Goal: Information Seeking & Learning: Learn about a topic

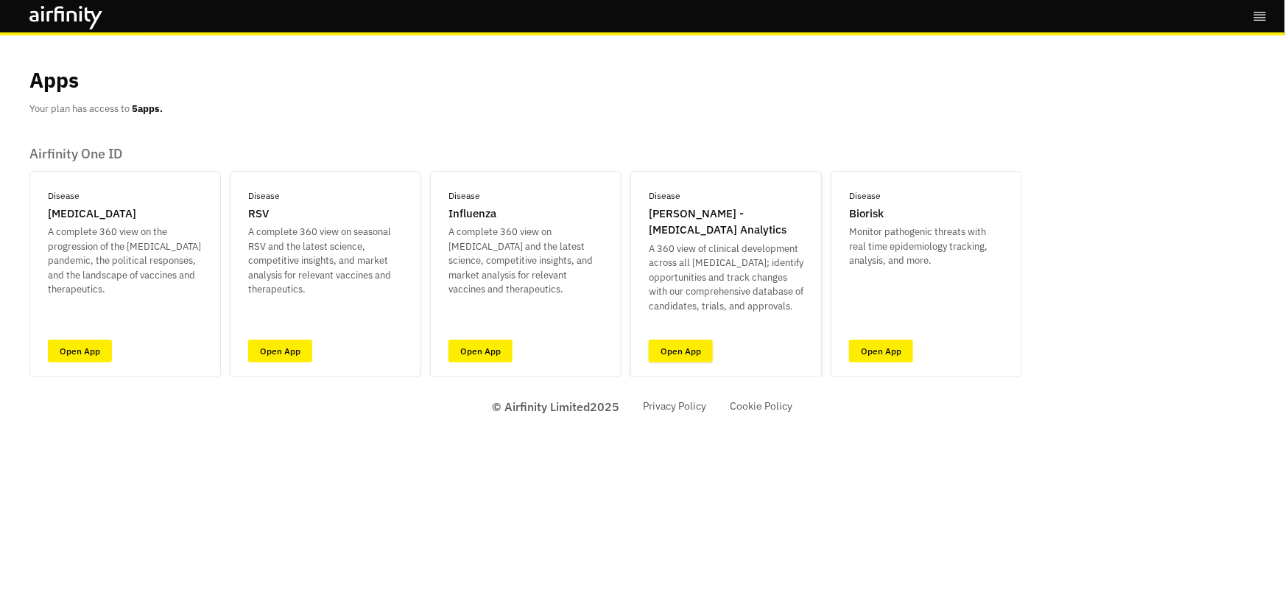
click at [685, 352] on link "Open App" at bounding box center [681, 350] width 64 height 23
click at [282, 347] on link "Open App" at bounding box center [280, 350] width 64 height 23
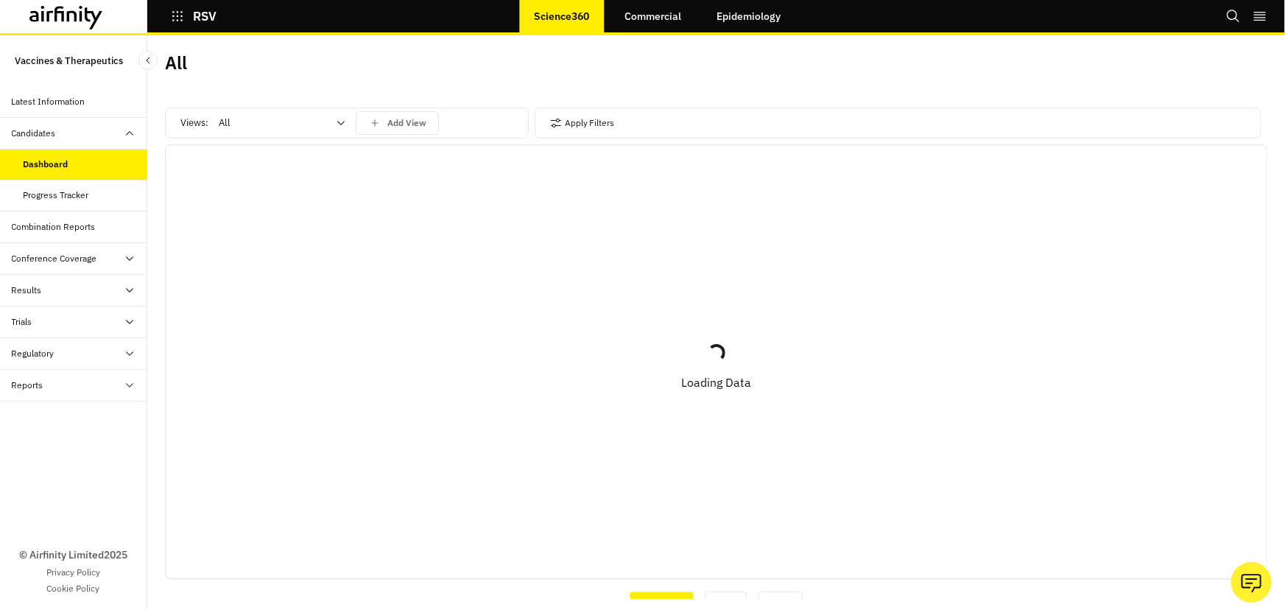
click at [317, 113] on div "All" at bounding box center [271, 123] width 127 height 24
click at [289, 181] on div "Vaccines" at bounding box center [282, 185] width 124 height 15
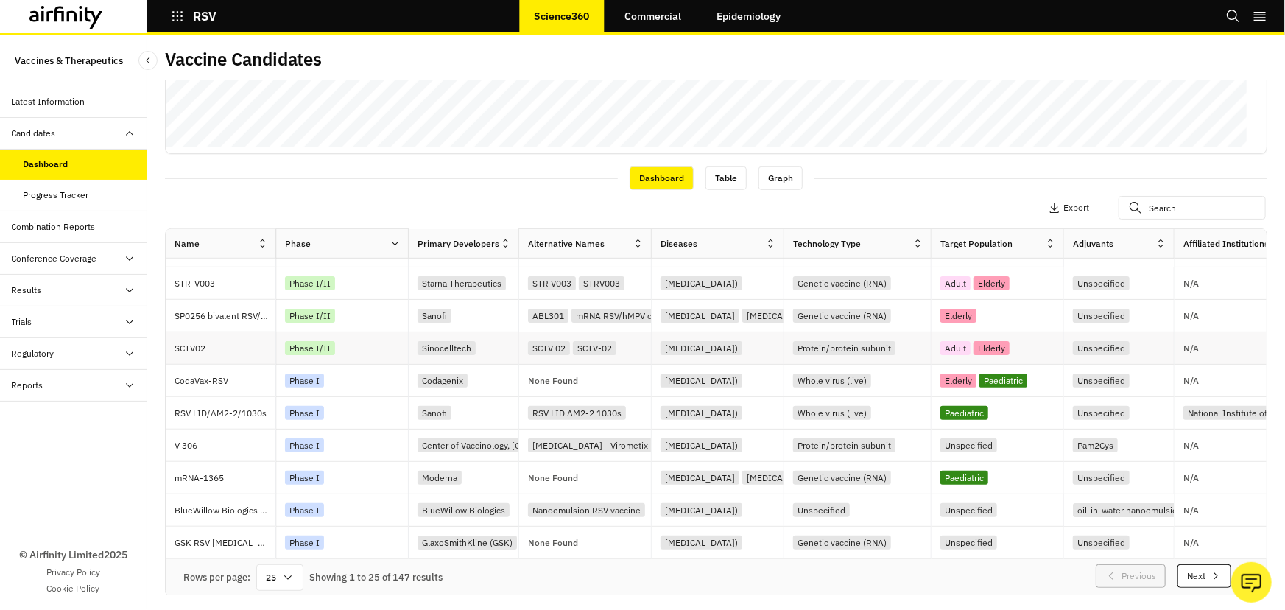
scroll to position [512, 0]
click at [269, 570] on div "25" at bounding box center [279, 577] width 47 height 27
click at [272, 572] on div "25" at bounding box center [279, 577] width 47 height 27
click at [280, 574] on div "25" at bounding box center [279, 577] width 47 height 27
click at [275, 380] on div "100" at bounding box center [279, 382] width 43 height 33
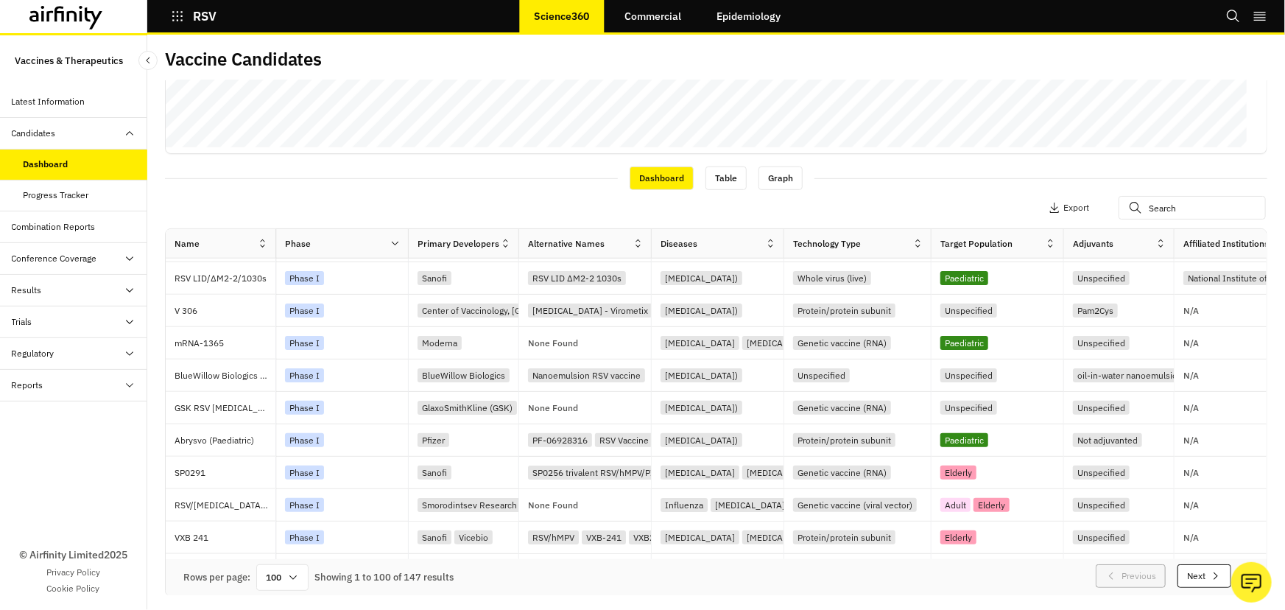
scroll to position [646, 0]
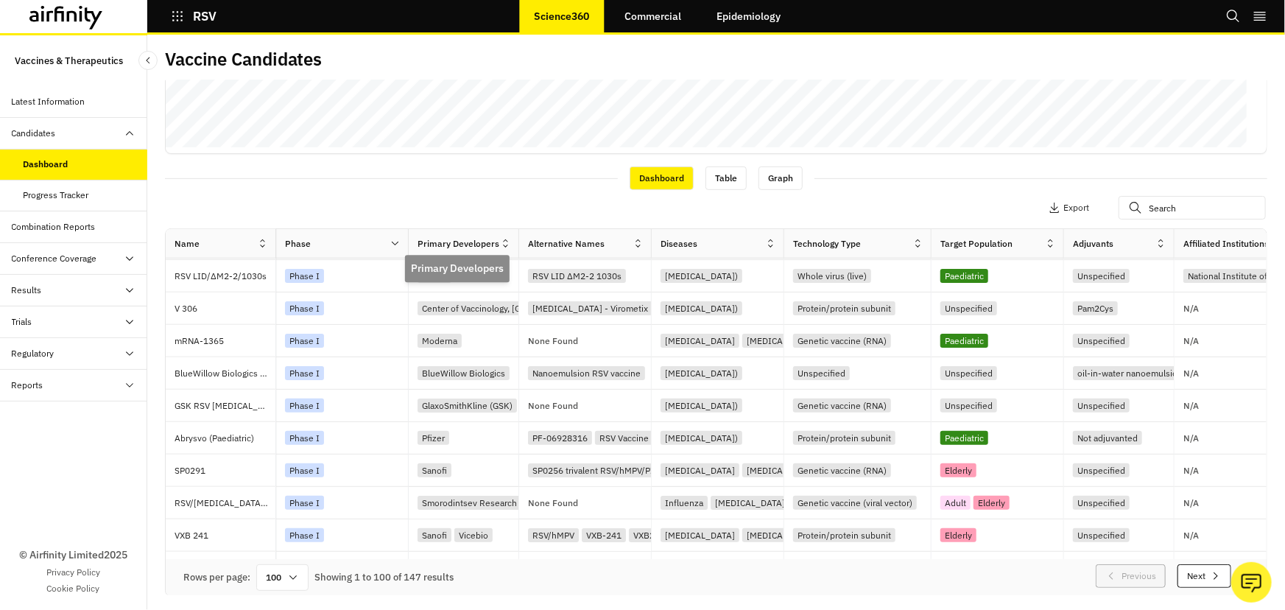
click at [490, 243] on div "Primary Developers" at bounding box center [458, 243] width 82 height 13
click at [503, 245] on icon at bounding box center [505, 243] width 11 height 11
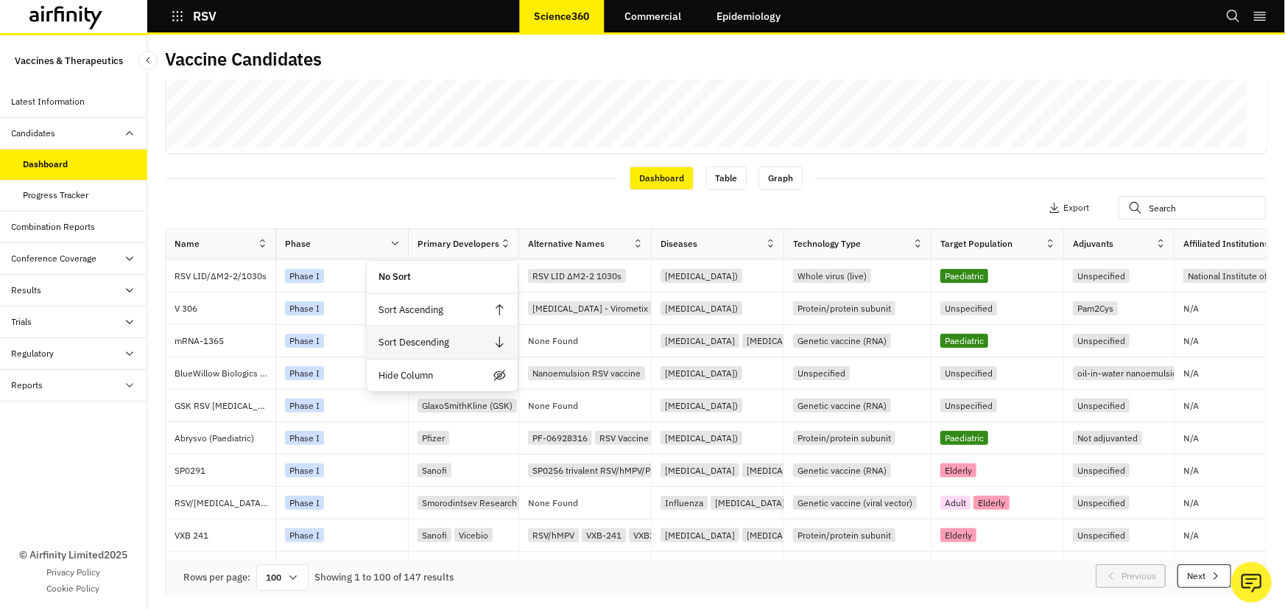
click at [435, 340] on div "Sort Descending" at bounding box center [442, 342] width 151 height 33
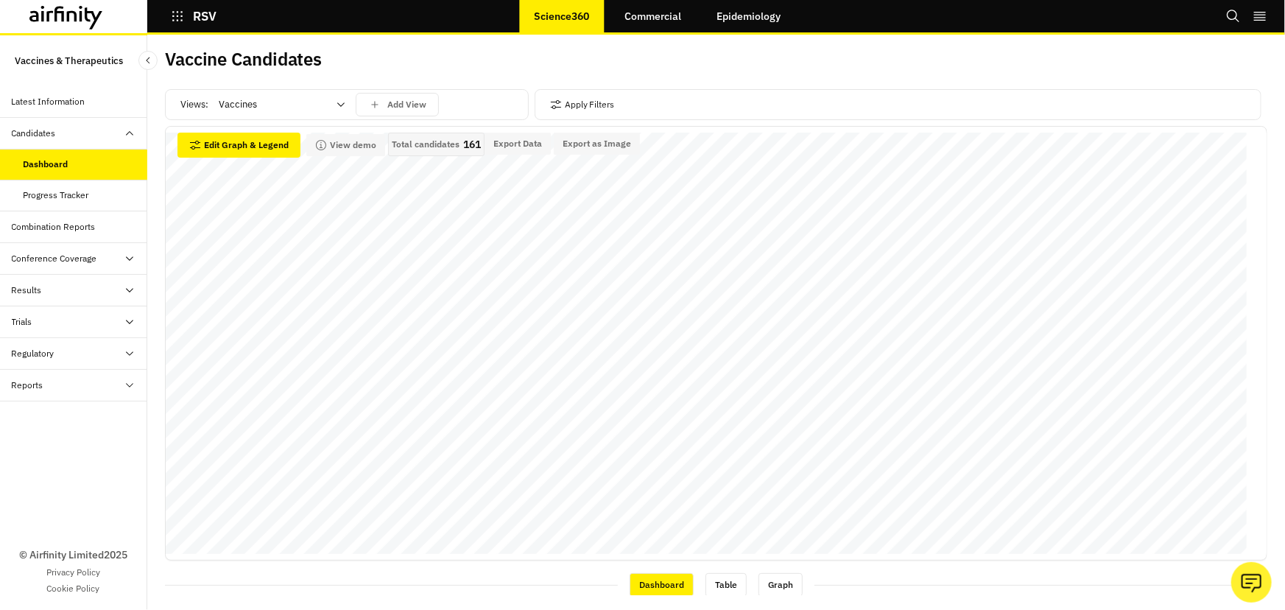
scroll to position [267, 0]
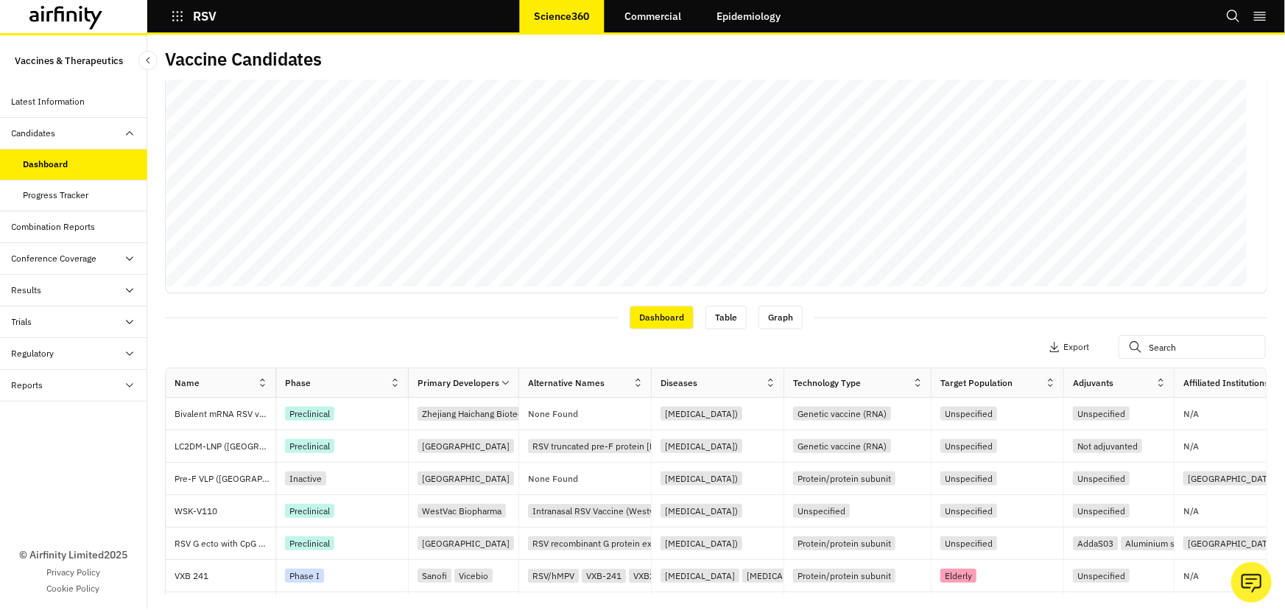
click at [490, 378] on div "Primary Developers" at bounding box center [458, 382] width 82 height 13
click at [501, 378] on icon at bounding box center [505, 382] width 11 height 11
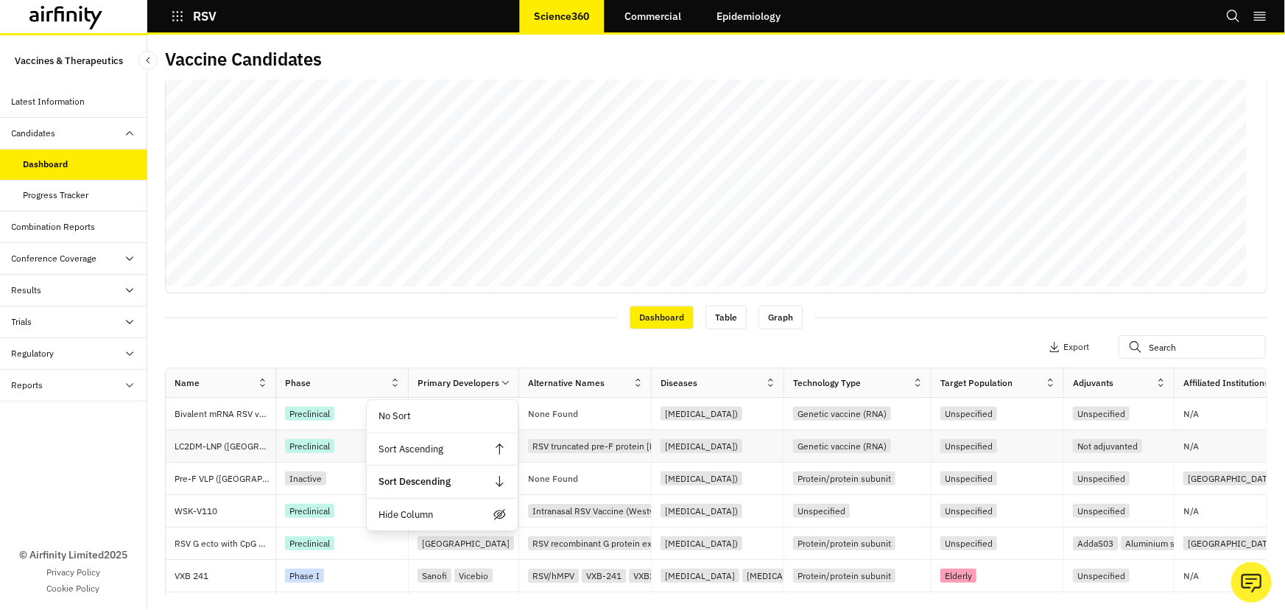
click at [501, 445] on icon at bounding box center [499, 448] width 13 height 13
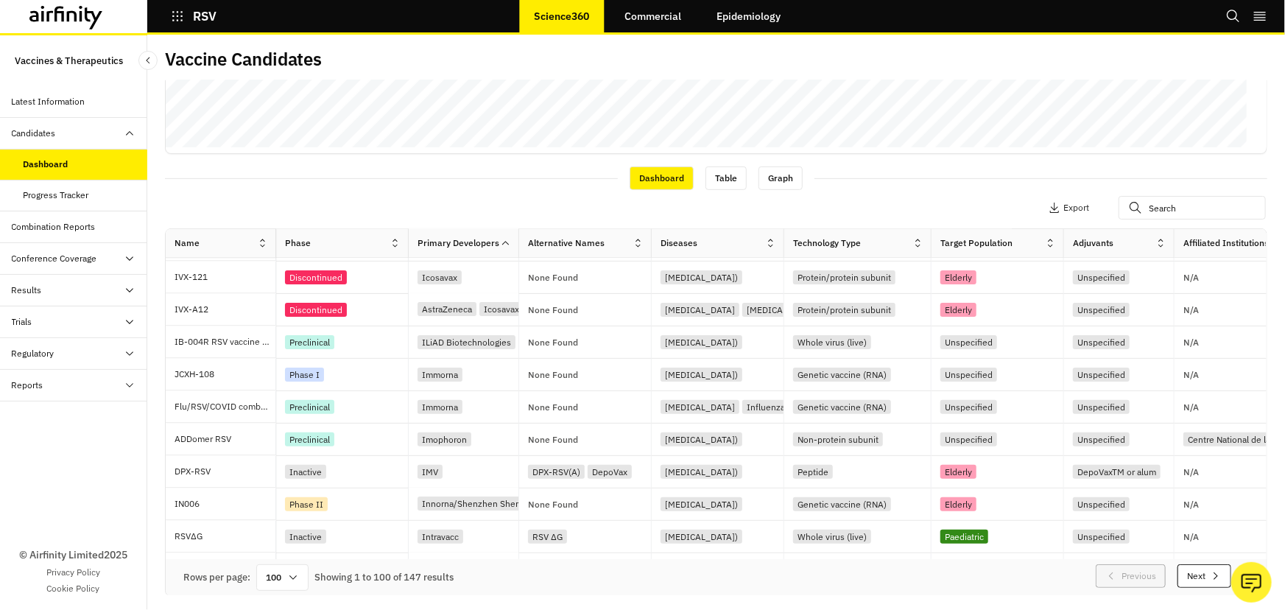
scroll to position [1472, 0]
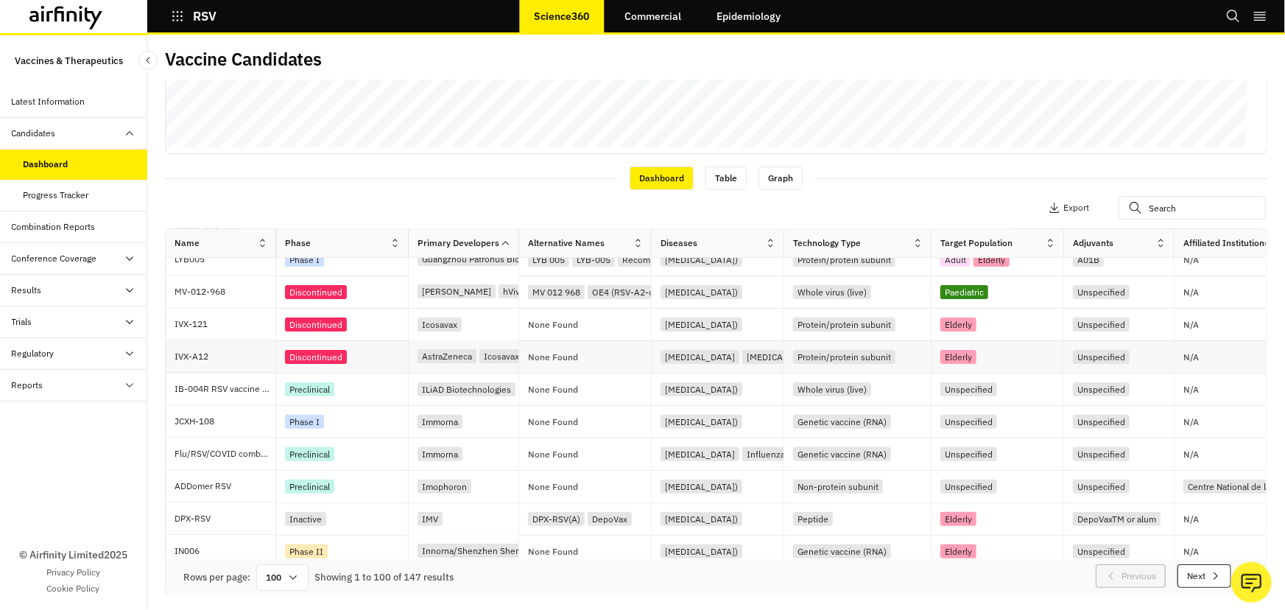
click at [453, 353] on div "AstraZeneca" at bounding box center [446, 357] width 59 height 14
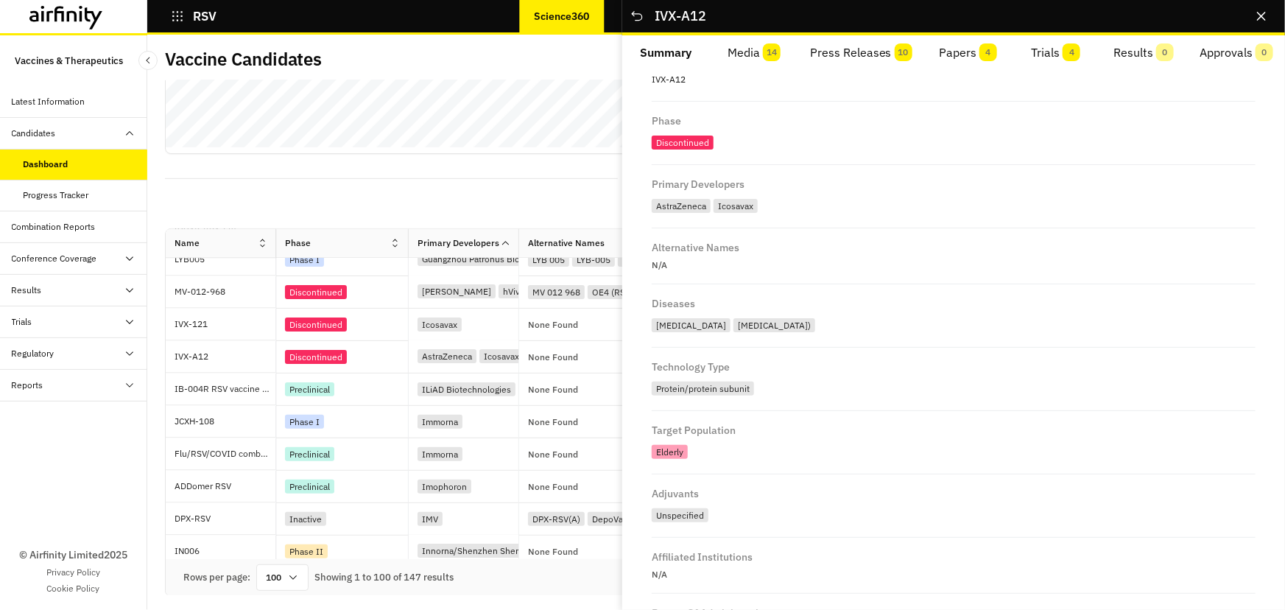
scroll to position [133, 0]
